Goal: Information Seeking & Learning: Learn about a topic

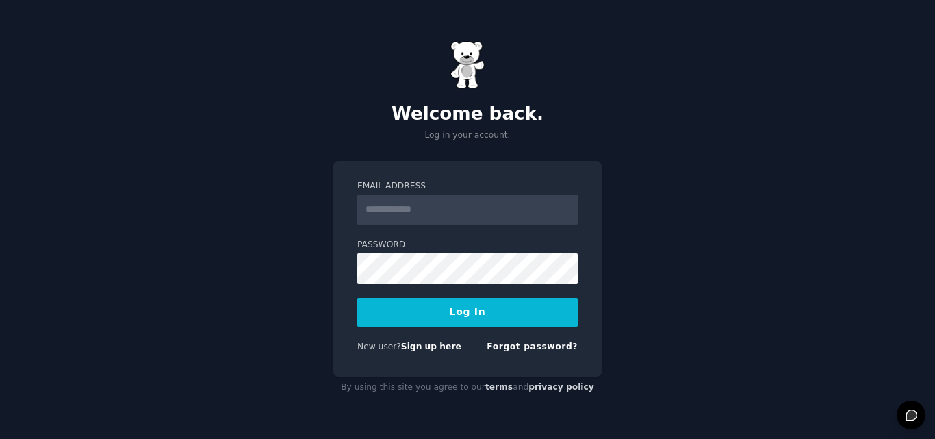
type input "**********"
click at [456, 308] on button "Log In" at bounding box center [467, 312] width 220 height 29
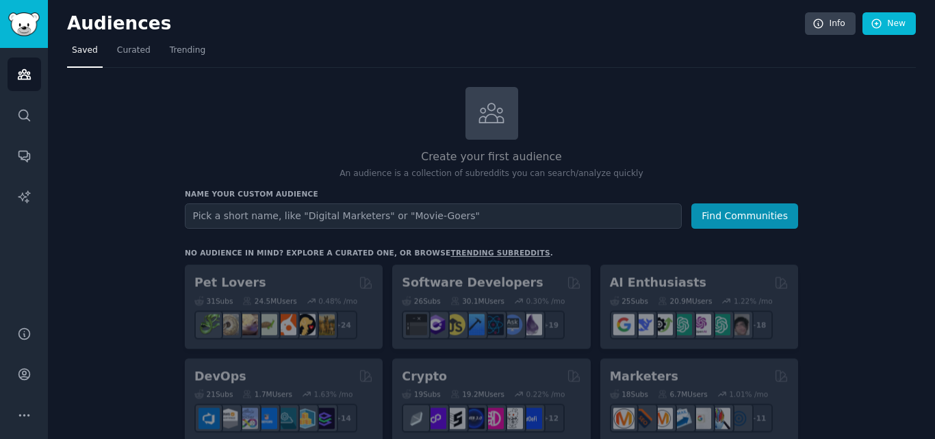
click at [300, 218] on input "text" at bounding box center [433, 215] width 497 height 25
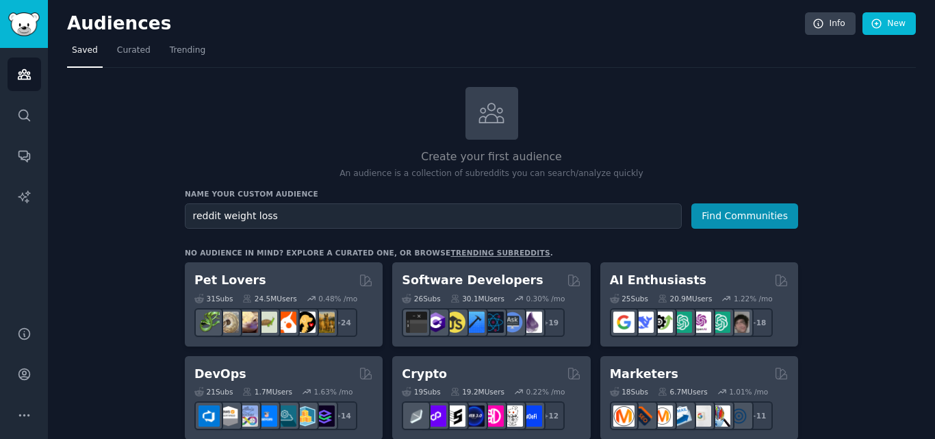
click at [218, 218] on input "reddit weight loss" at bounding box center [433, 215] width 497 height 25
click at [691, 203] on button "Find Communities" at bounding box center [744, 215] width 107 height 25
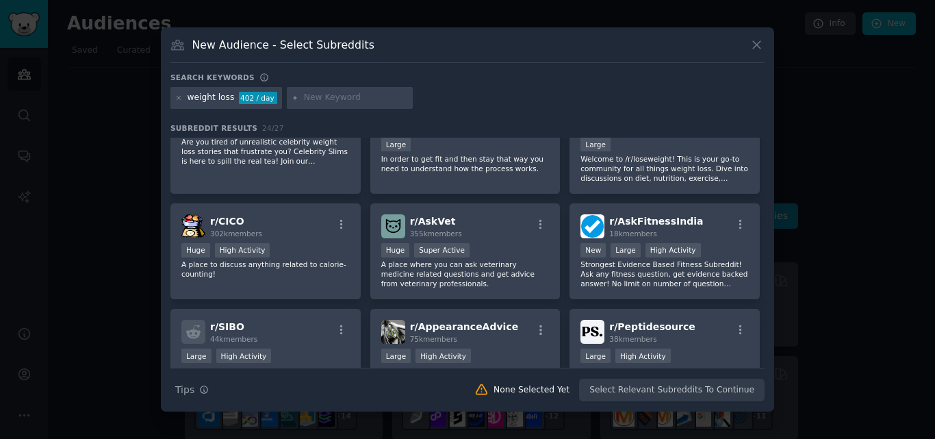
scroll to position [654, 0]
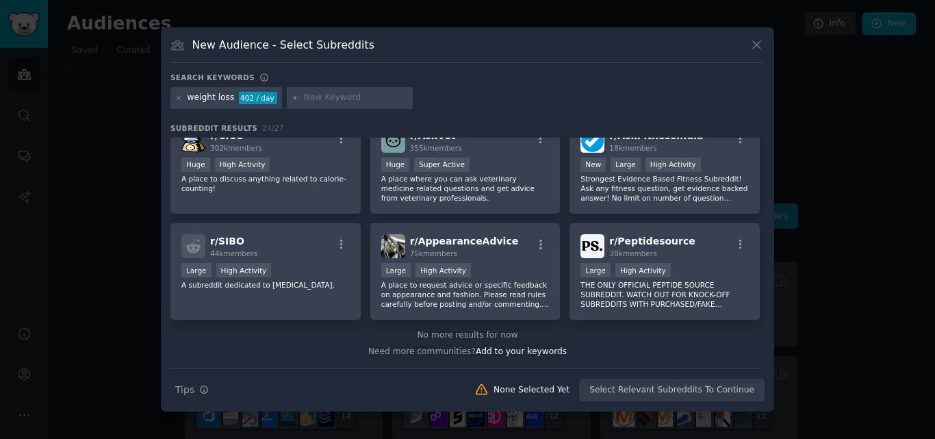
click at [755, 51] on icon at bounding box center [757, 45] width 14 height 14
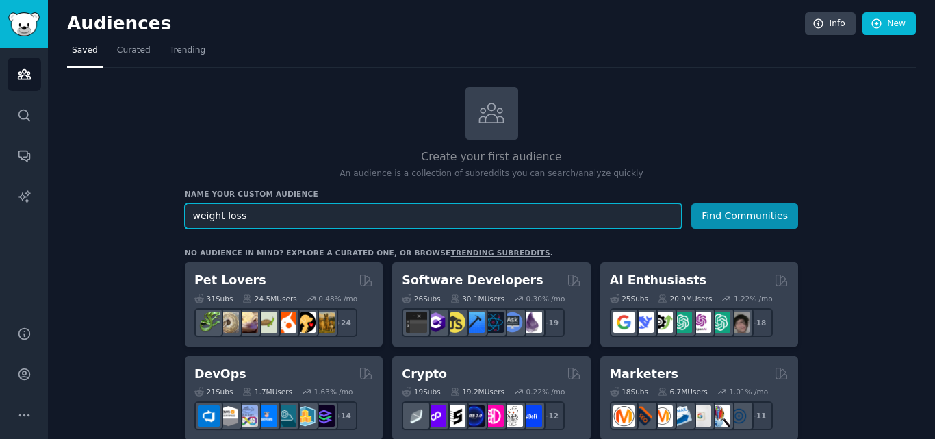
click at [274, 222] on input "weight loss" at bounding box center [433, 215] width 497 height 25
paste input "GLP-1"
type input "GLP-1 weight loss"
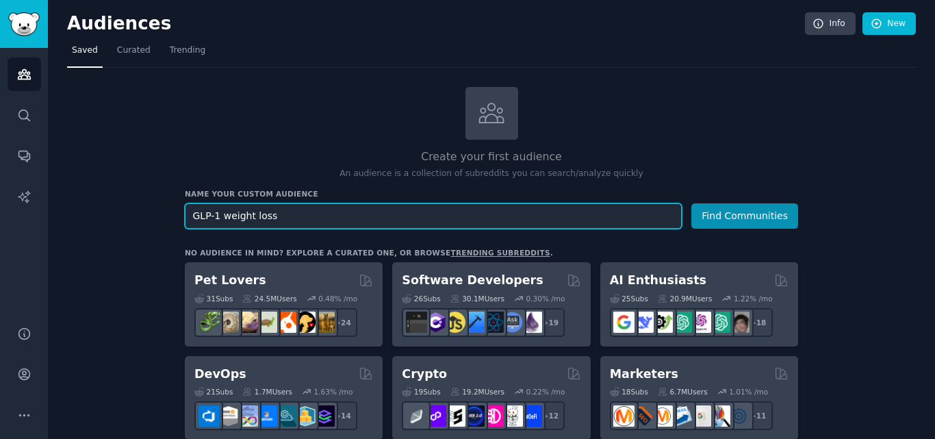
click at [691, 203] on button "Find Communities" at bounding box center [744, 215] width 107 height 25
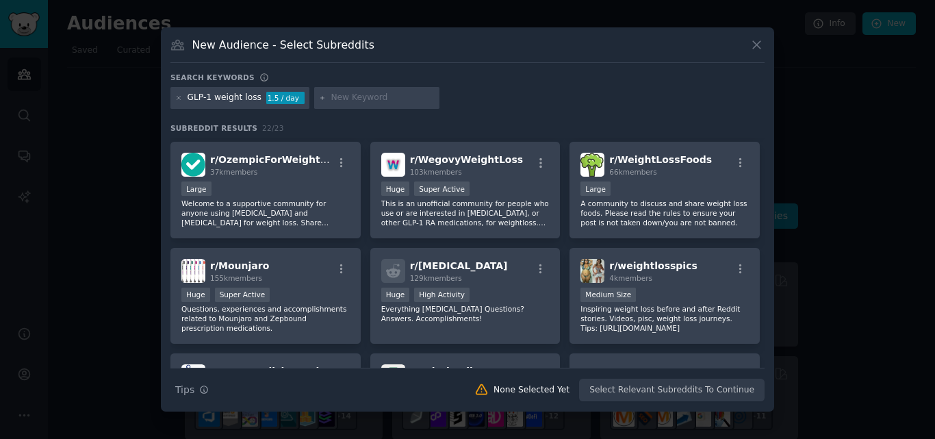
scroll to position [102, 0]
click at [432, 159] on span "r/ WegovyWeightLoss" at bounding box center [466, 158] width 113 height 11
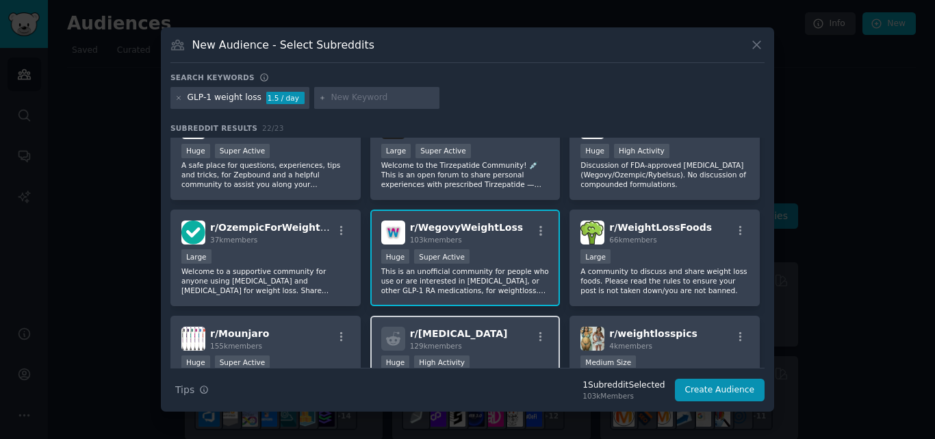
scroll to position [0, 0]
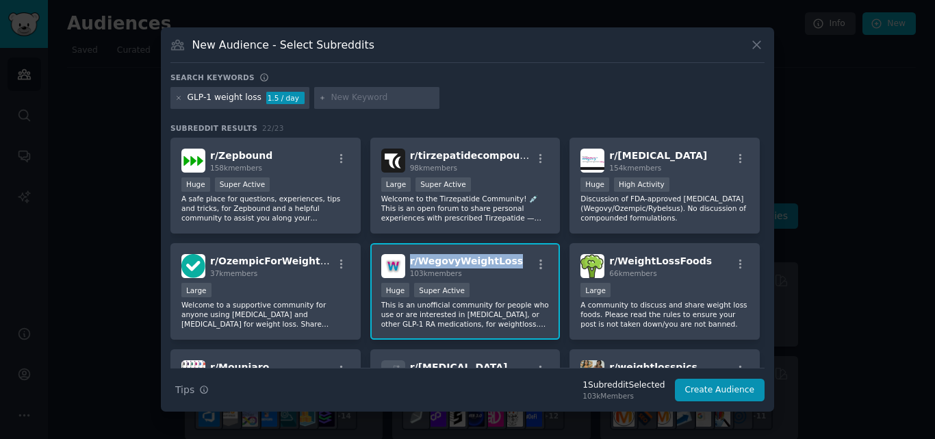
drag, startPoint x: 407, startPoint y: 261, endPoint x: 505, endPoint y: 259, distance: 97.9
click at [505, 259] on div "r/ WegovyWeightLoss 103k members" at bounding box center [465, 266] width 168 height 24
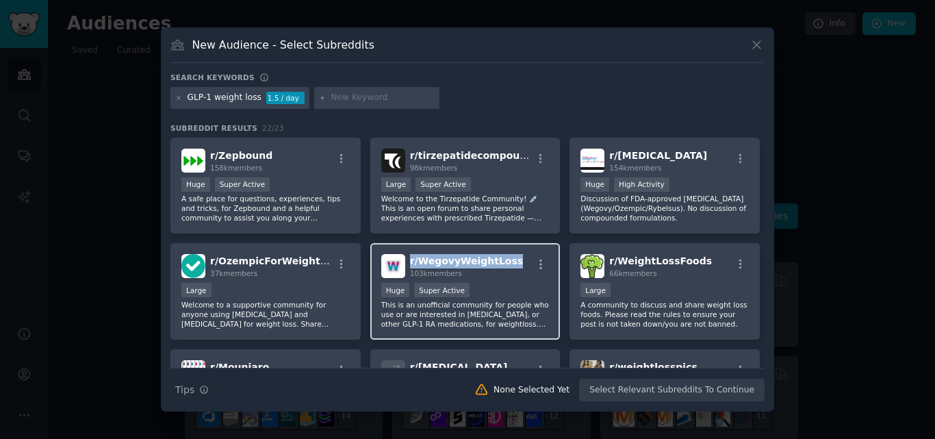
copy span "r/ WegovyWeightLoss"
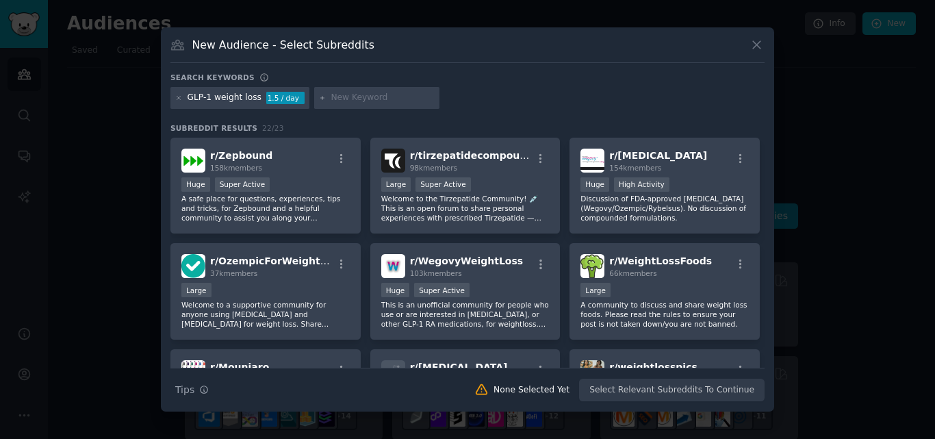
click at [651, 92] on div "GLP-1 weight loss 1.5 / day" at bounding box center [467, 100] width 594 height 27
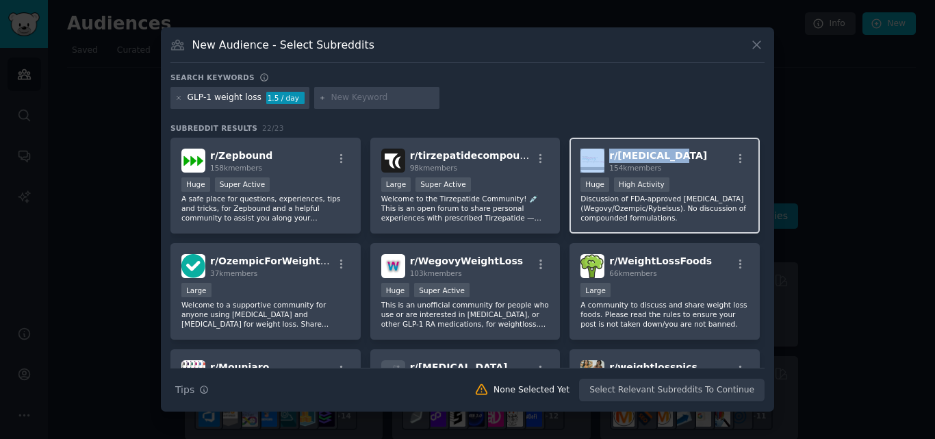
drag, startPoint x: 684, startPoint y: 160, endPoint x: 602, endPoint y: 159, distance: 82.2
click at [602, 159] on div "r/ Semaglutide 154k members" at bounding box center [664, 161] width 168 height 24
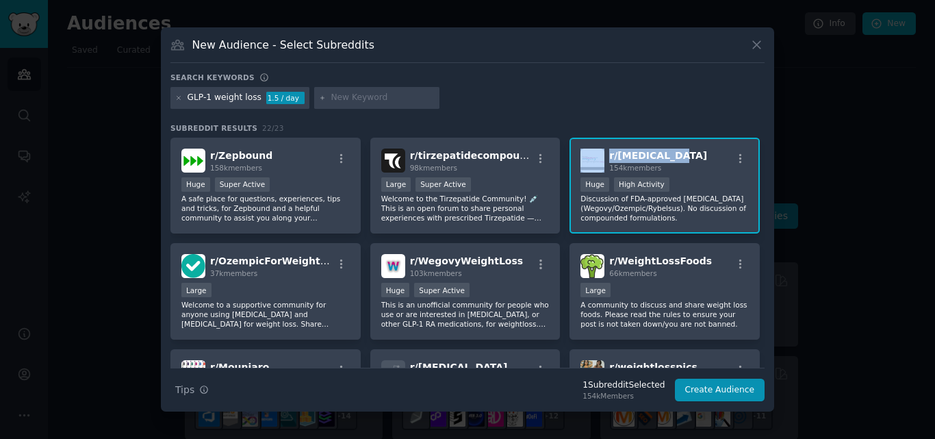
copy div "r/ Semaglutide"
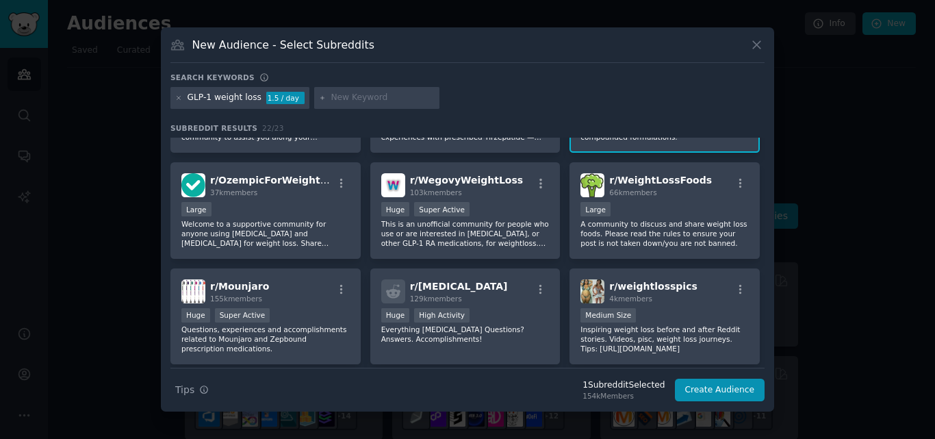
scroll to position [88, 0]
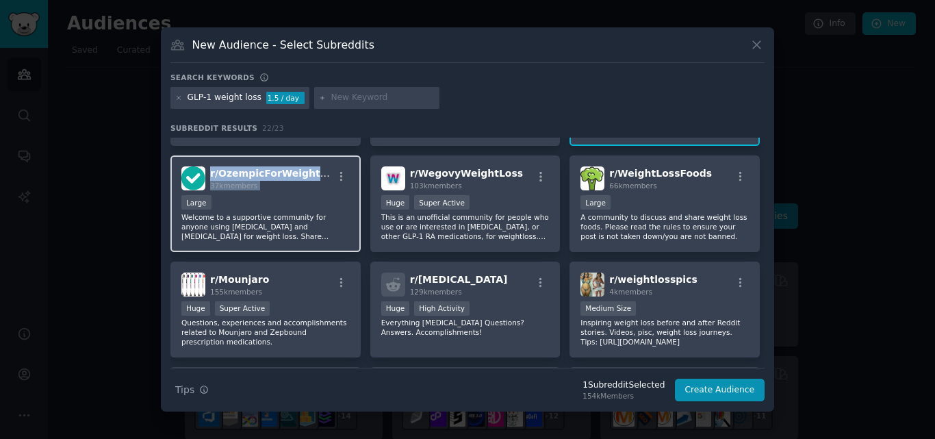
drag, startPoint x: 209, startPoint y: 170, endPoint x: 329, endPoint y: 170, distance: 120.5
click at [329, 170] on div "r/ OzempicForWeightLoss 37k members" at bounding box center [265, 178] width 168 height 24
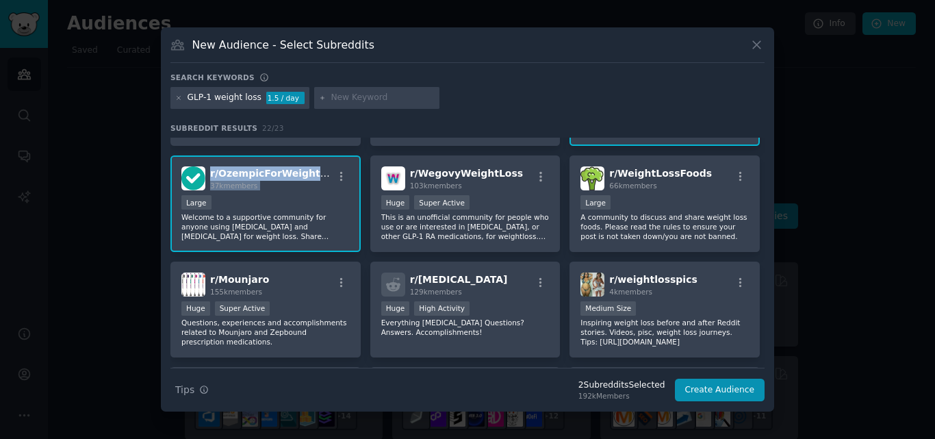
copy span "r/ OzempicForWeightLoss"
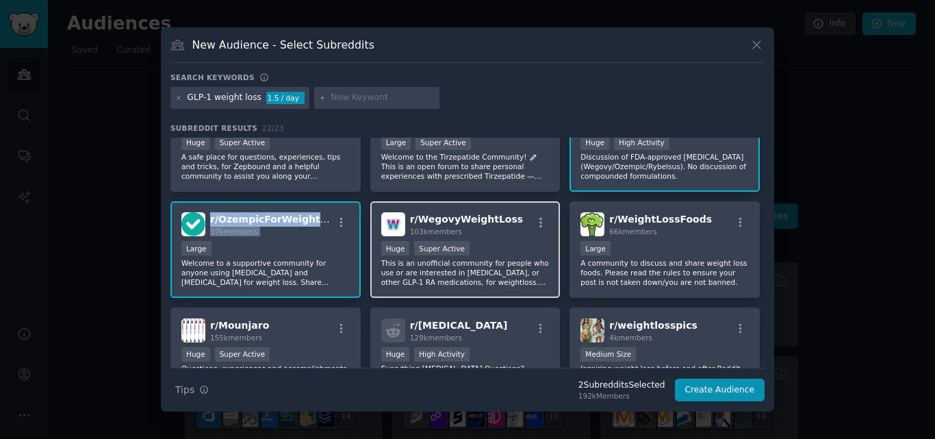
scroll to position [42, 0]
click at [457, 214] on span "r/ WegovyWeightLoss" at bounding box center [466, 218] width 113 height 11
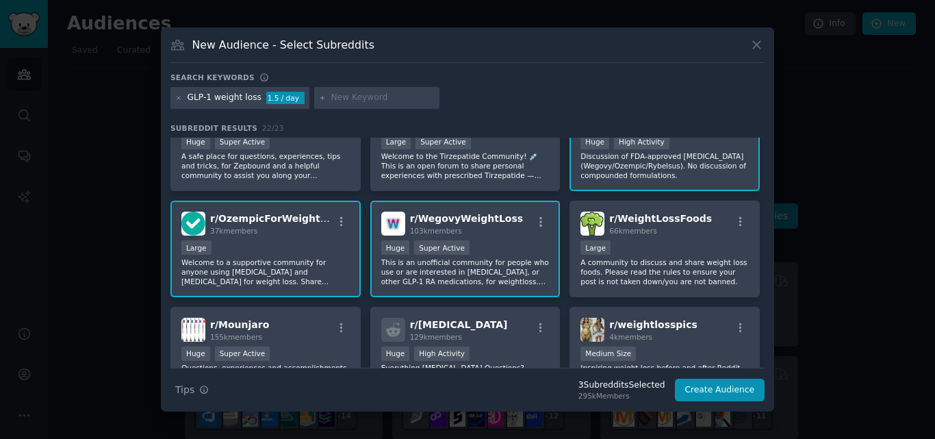
click at [322, 218] on div "r/ OzempicForWeightLoss 37k members" at bounding box center [265, 224] width 168 height 24
click at [164, 231] on div "New Audience - Select Subreddits Search keywords GLP-1 weight loss 1.5 / day Su…" at bounding box center [467, 219] width 613 height 384
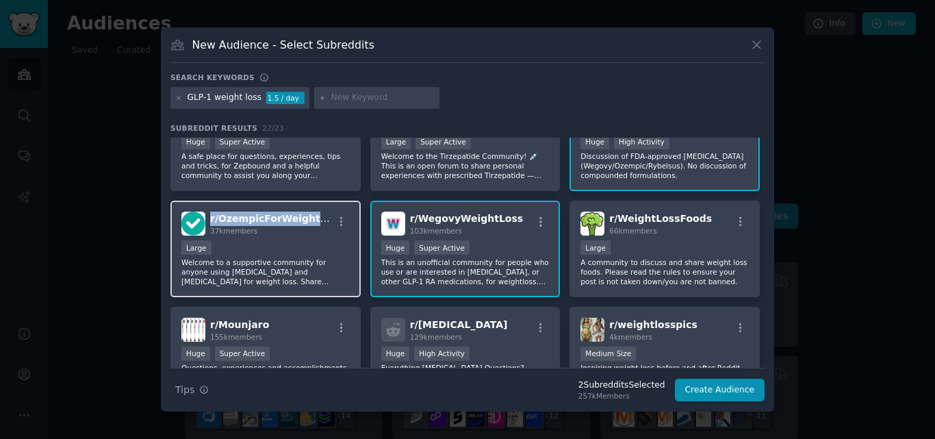
drag, startPoint x: 324, startPoint y: 218, endPoint x: 211, endPoint y: 219, distance: 113.0
click at [211, 219] on div "r/ OzempicForWeightLoss 37k members" at bounding box center [265, 224] width 168 height 24
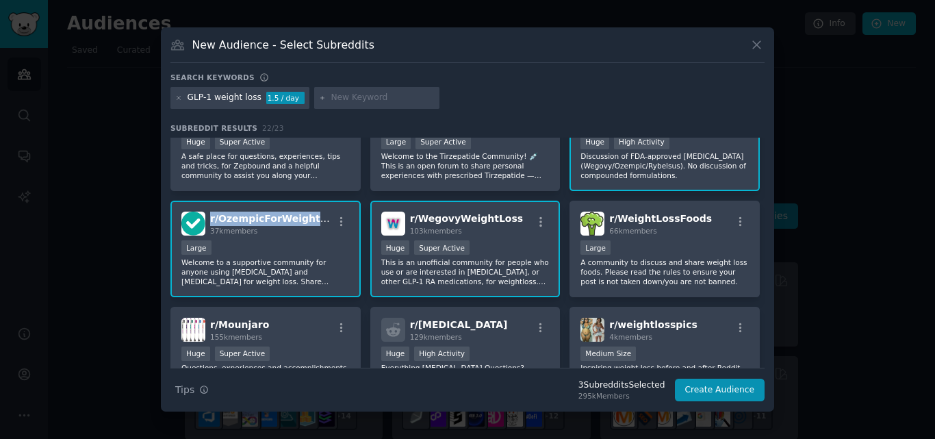
copy span "r/ OzempicForWeightLoss"
